Goal: Book appointment/travel/reservation

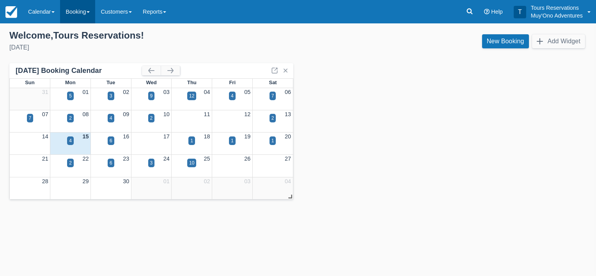
click at [81, 11] on link "Booking" at bounding box center [77, 11] width 35 height 23
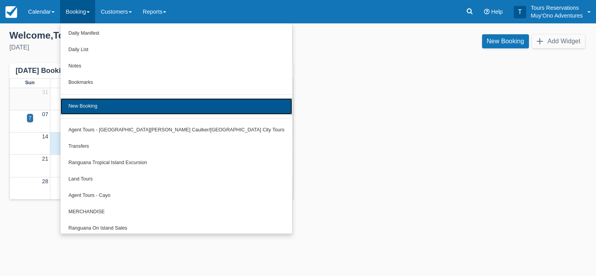
click at [92, 106] on link "New Booking" at bounding box center [176, 106] width 232 height 16
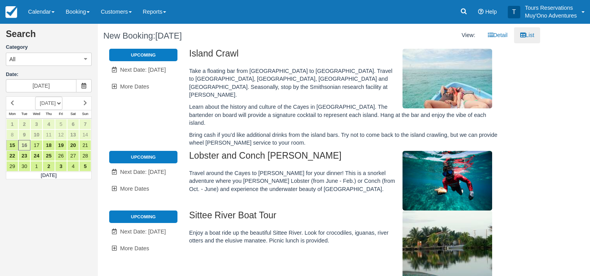
click at [65, 102] on div "Search Category All All Agent Tours - San Pedro/Caye Caulker/Belize City Tours …" at bounding box center [49, 104] width 86 height 162
click at [62, 102] on select "SEPTEMBER 2025 OCTOBER 2025 NOVEMBER 2025 DECEMBER 2025 JANUARY 2026 FEBRUARY 2…" at bounding box center [48, 103] width 27 height 13
select select "20251001"
click at [35, 97] on select "SEPTEMBER 2025 OCTOBER 2025 NOVEMBER 2025 DECEMBER 2025 JANUARY 2026 FEBRUARY 2…" at bounding box center [48, 103] width 27 height 13
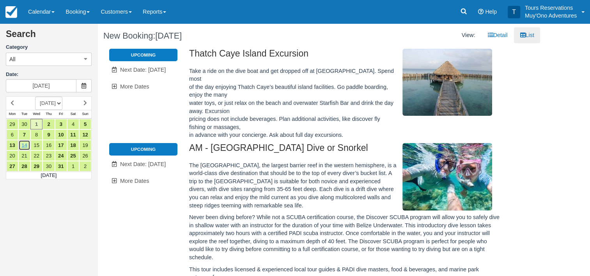
click at [26, 145] on link "14" at bounding box center [24, 145] width 12 height 11
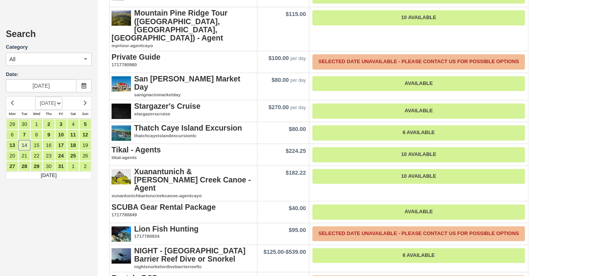
scroll to position [1040, 0]
click at [13, 145] on link "13" at bounding box center [12, 145] width 12 height 11
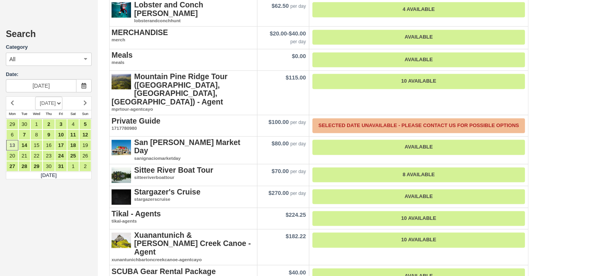
scroll to position [1219, 0]
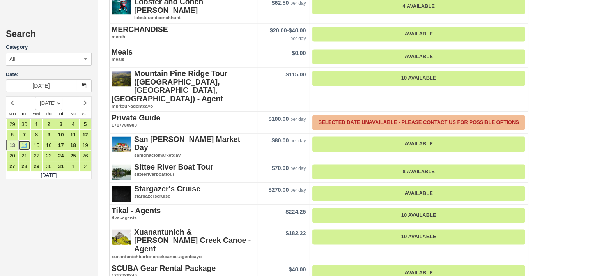
click at [28, 146] on link "14" at bounding box center [24, 145] width 12 height 11
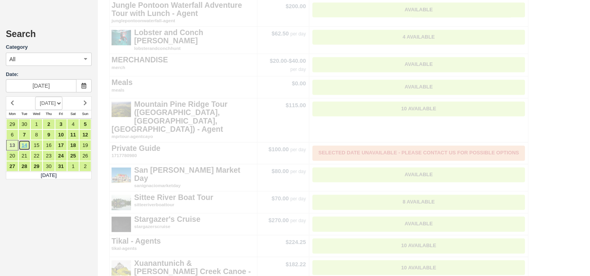
scroll to position [0, 0]
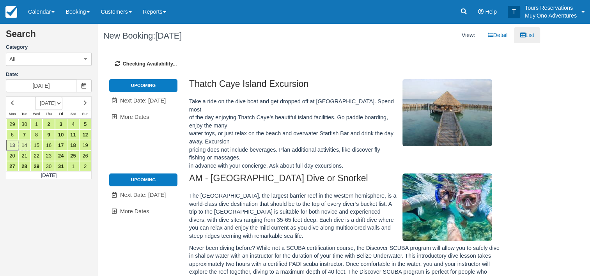
type input "10/14/25"
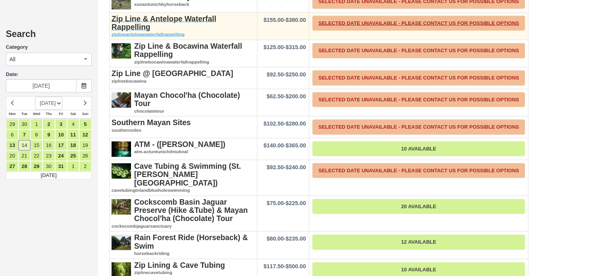
scroll to position [1629, 0]
